Goal: Transaction & Acquisition: Purchase product/service

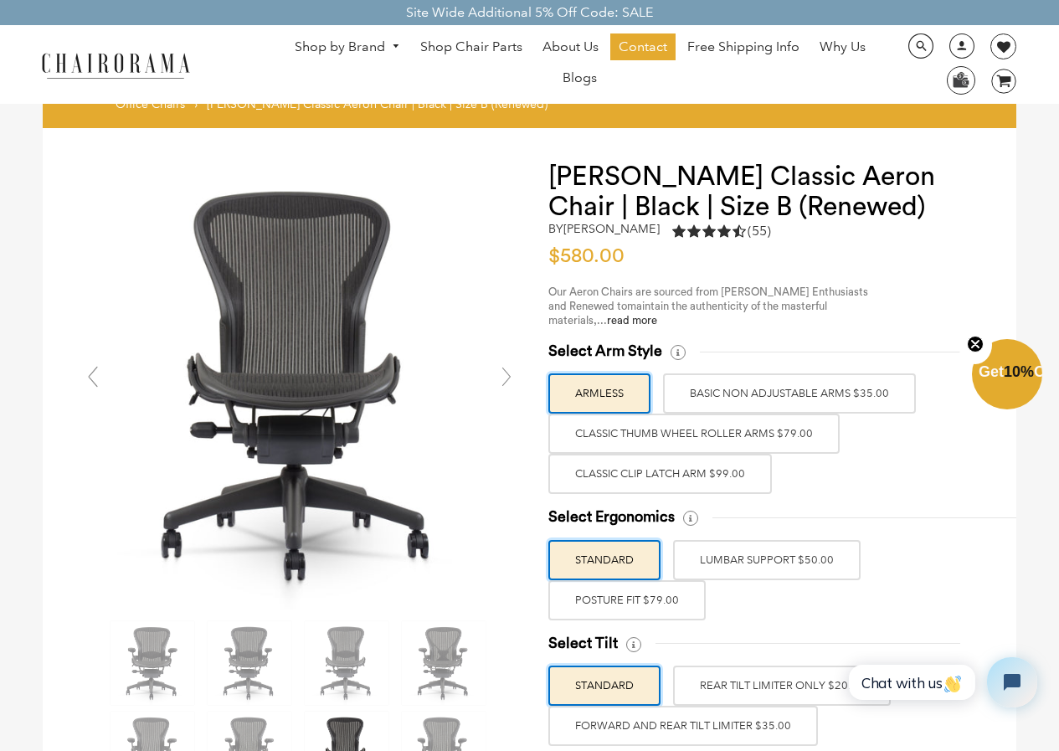
drag, startPoint x: 231, startPoint y: 467, endPoint x: 601, endPoint y: -73, distance: 654.5
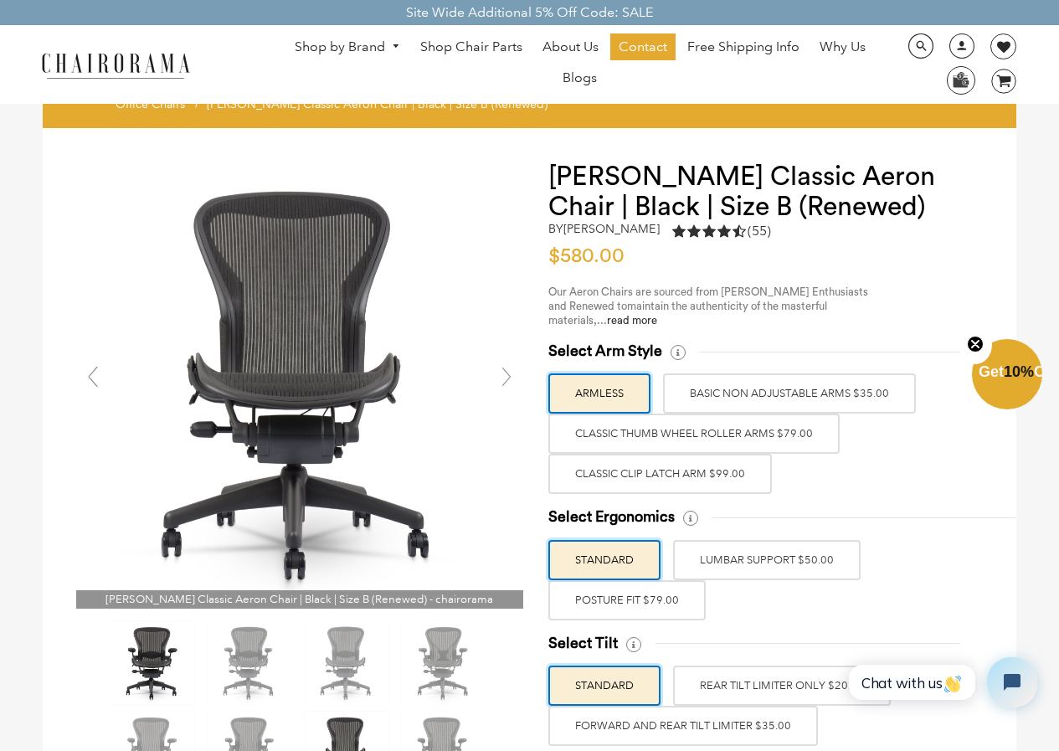
click at [156, 660] on img at bounding box center [152, 663] width 84 height 84
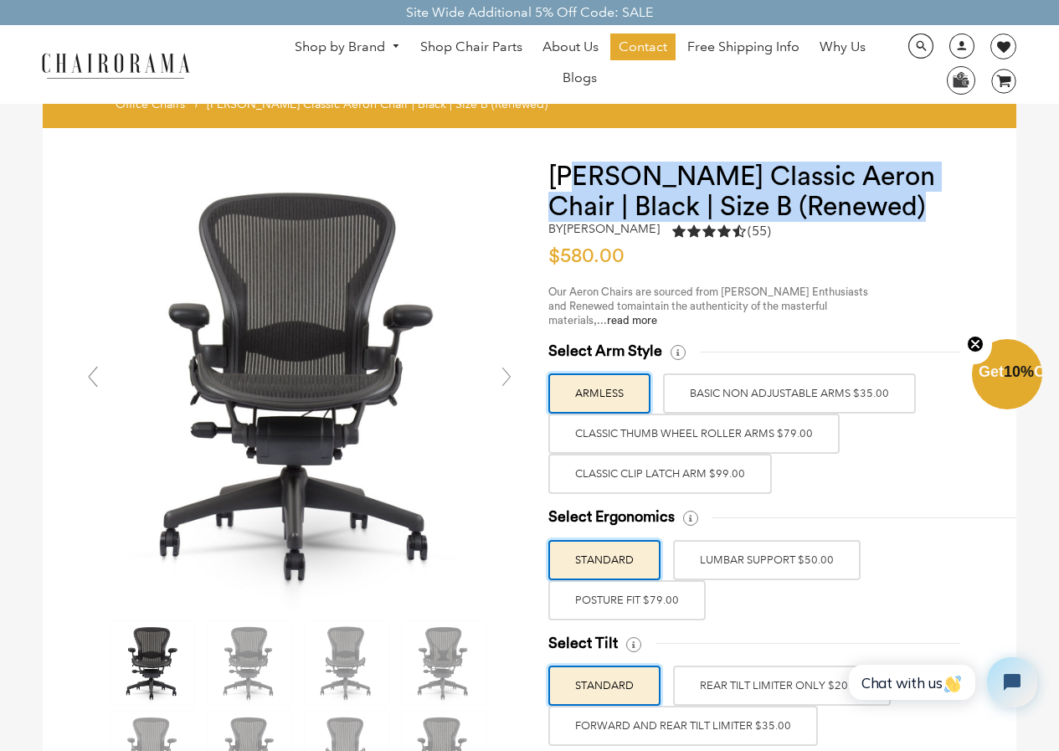
drag, startPoint x: 846, startPoint y: 208, endPoint x: 579, endPoint y: 176, distance: 269.0
click at [579, 176] on h1 "[PERSON_NAME] Classic Aeron Chair | Black | Size B (Renewed)" at bounding box center [765, 192] width 434 height 60
